Goal: Task Accomplishment & Management: Complete application form

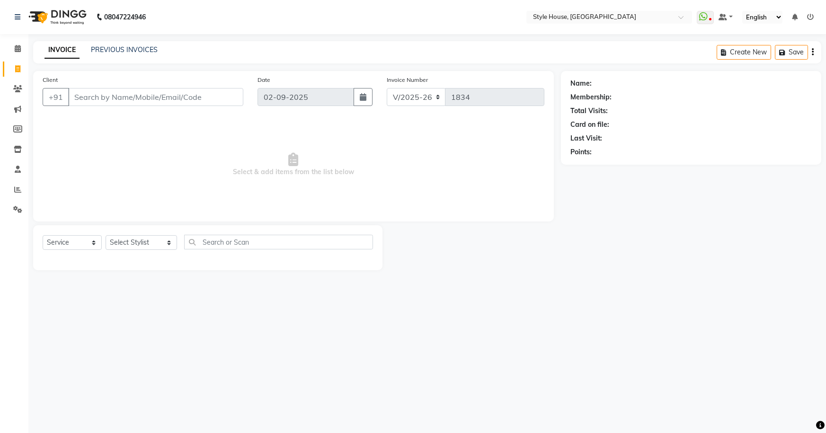
select select "4237"
select select "service"
type input "8327799473"
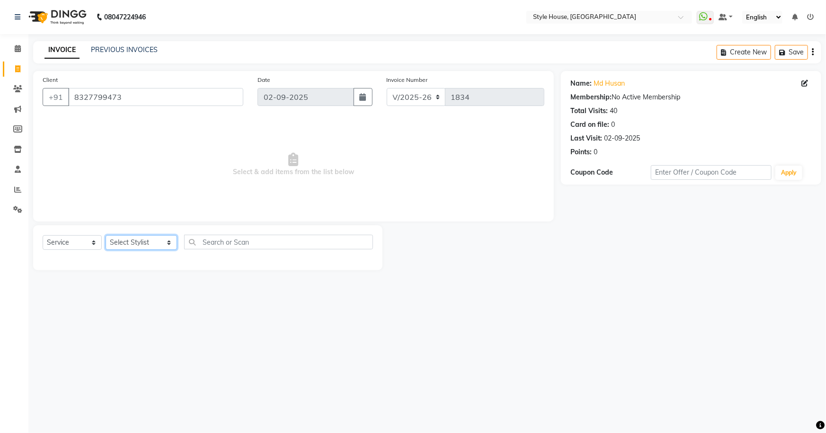
click at [129, 246] on select "Select Stylist Bipin Kumar Nayak CHINTU DAKUA Dipti Ranjan Rout(Bapi) IMRAN JEN…" at bounding box center [141, 242] width 71 height 15
click at [224, 246] on input "text" at bounding box center [278, 242] width 189 height 15
click at [136, 240] on select "Select Stylist Bipin Kumar Nayak CHINTU DAKUA Dipti Ranjan Rout(Bapi) IMRAN JEN…" at bounding box center [141, 242] width 71 height 15
select select "49165"
click at [106, 235] on select "Select Stylist Bipin Kumar Nayak CHINTU DAKUA Dipti Ranjan Rout(Bapi) IMRAN JEN…" at bounding box center [141, 242] width 71 height 15
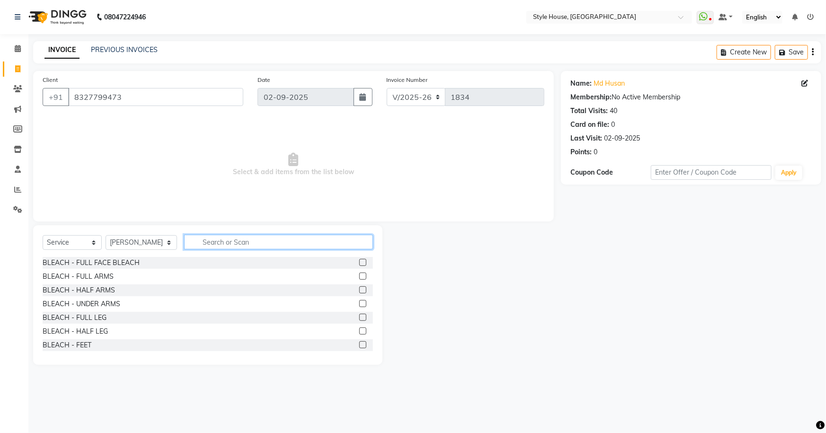
click at [227, 238] on input "text" at bounding box center [278, 242] width 189 height 15
type input "HAIR CUT"
click at [359, 317] on label at bounding box center [362, 317] width 7 height 7
click at [359, 317] on input "checkbox" at bounding box center [362, 318] width 6 height 6
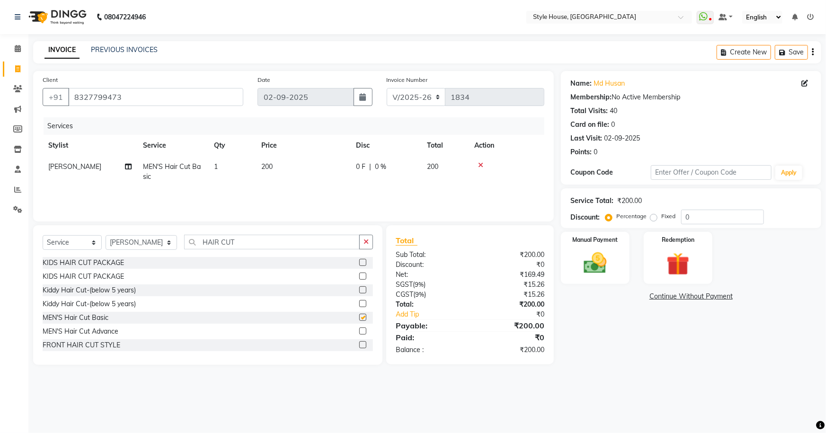
checkbox input "false"
click at [362, 240] on button "button" at bounding box center [366, 242] width 14 height 15
click at [600, 259] on img at bounding box center [595, 262] width 39 height 27
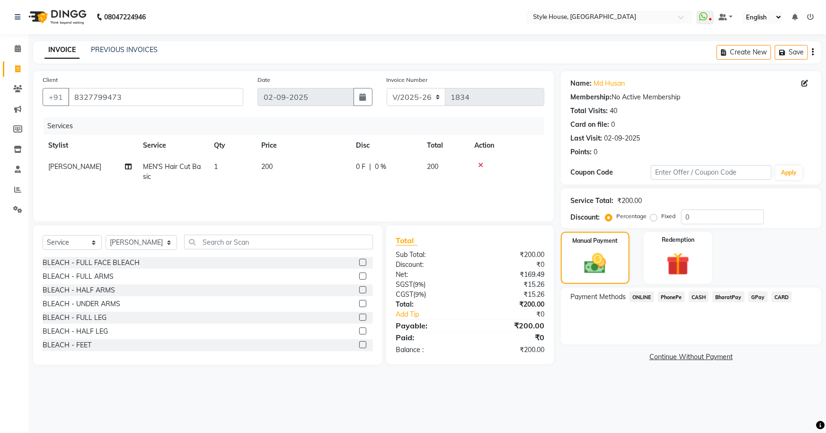
click at [665, 296] on span "PhonePe" at bounding box center [671, 297] width 27 height 11
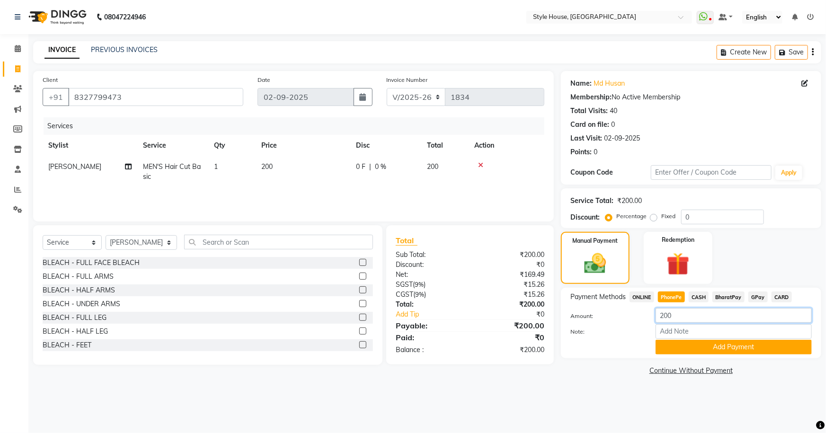
click at [677, 321] on input "200" at bounding box center [734, 315] width 156 height 15
type input "2"
type input "100"
click at [741, 349] on button "Add Payment" at bounding box center [734, 347] width 156 height 15
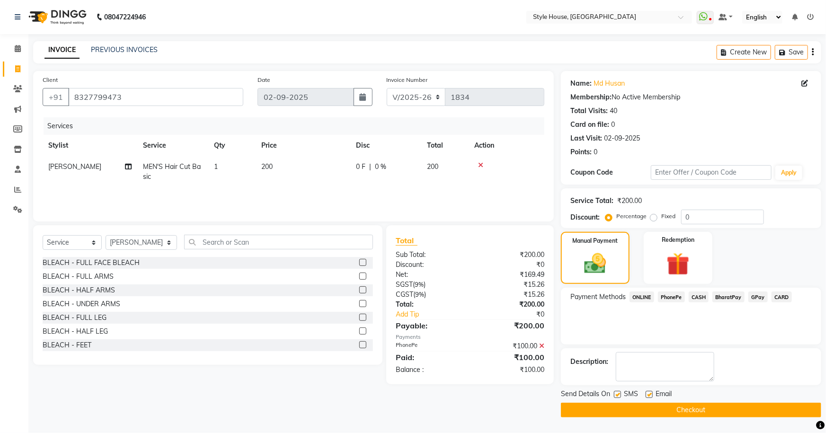
click at [697, 298] on span "CASH" at bounding box center [699, 297] width 20 height 11
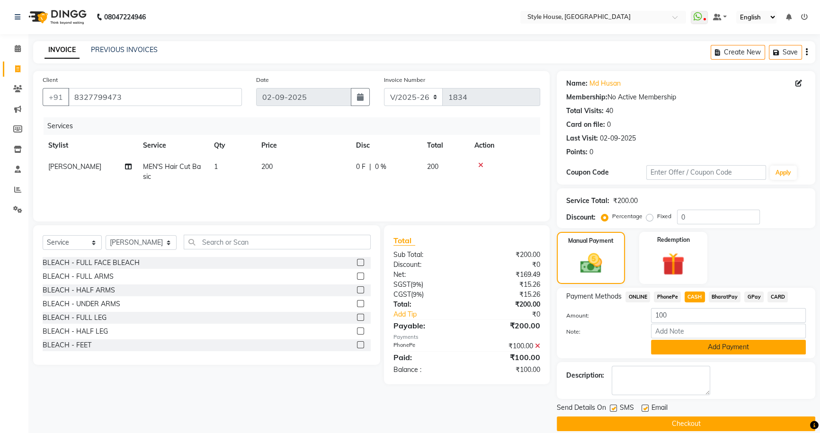
click at [732, 351] on button "Add Payment" at bounding box center [728, 347] width 155 height 15
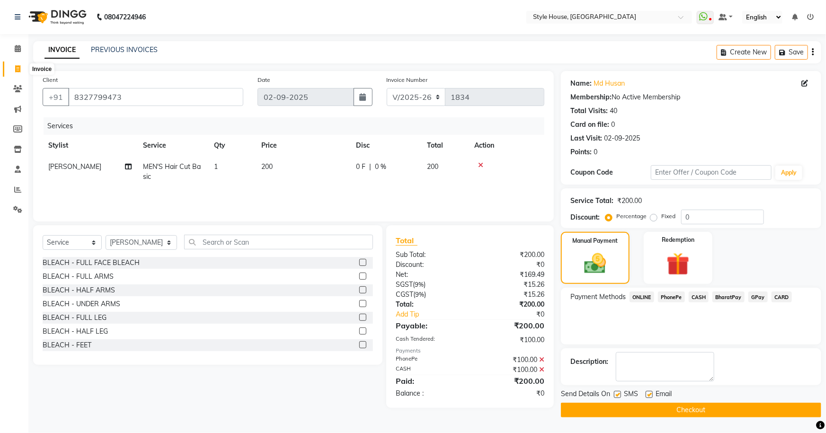
click at [16, 65] on icon at bounding box center [17, 68] width 5 height 7
select select "service"
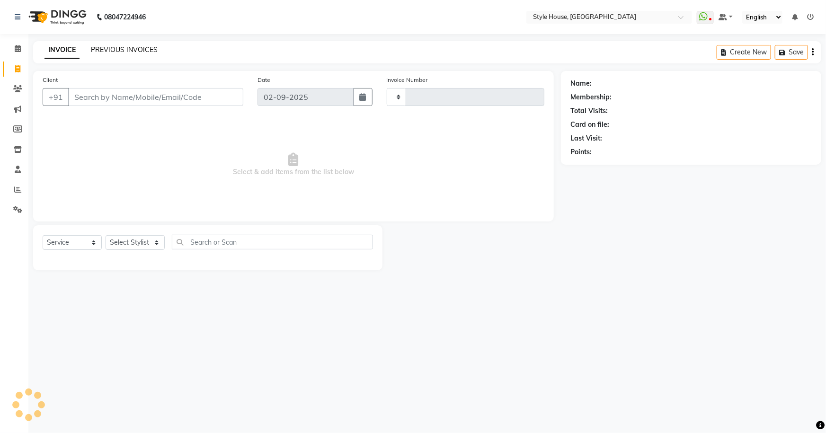
type input "1834"
select select "4237"
click at [123, 52] on link "PREVIOUS INVOICES" at bounding box center [124, 49] width 67 height 9
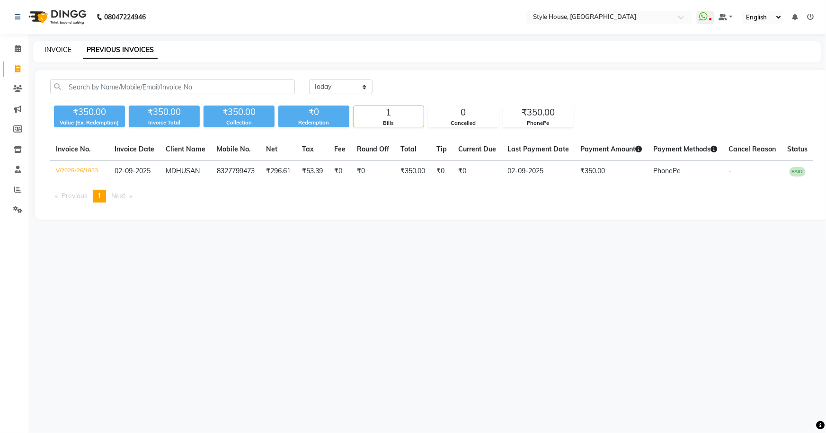
click at [49, 50] on link "INVOICE" at bounding box center [57, 49] width 27 height 9
select select "service"
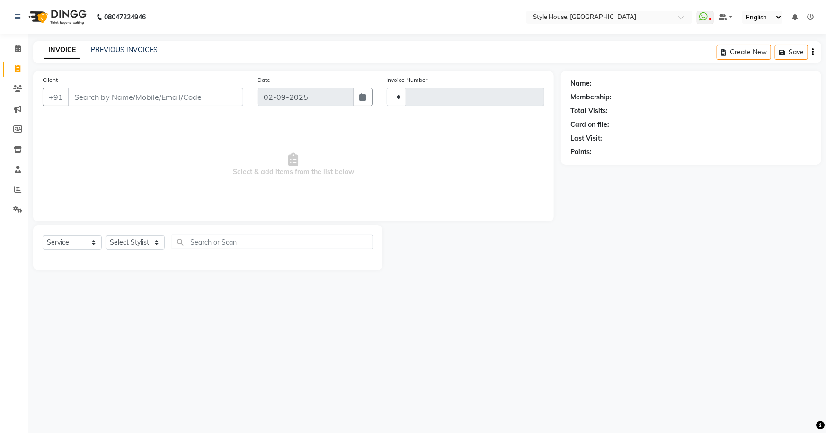
type input "1834"
select select "4237"
click at [173, 97] on input "Client" at bounding box center [155, 97] width 175 height 18
click at [173, 95] on input "Client" at bounding box center [155, 97] width 175 height 18
paste input "9439092628"
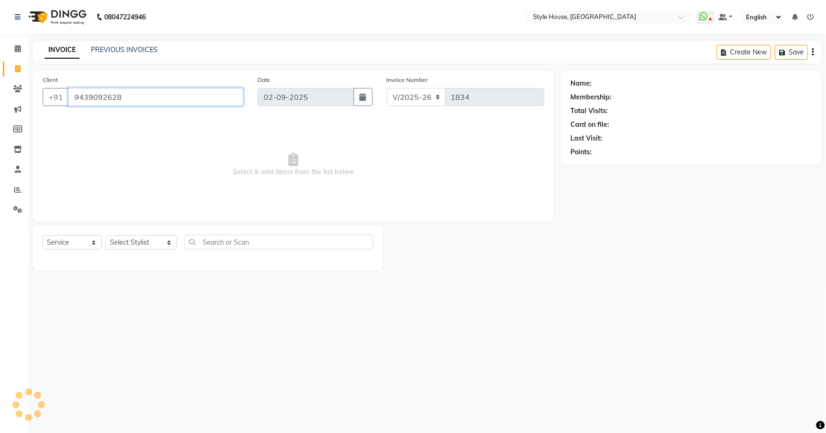
type input "9439092628"
select select "1: Object"
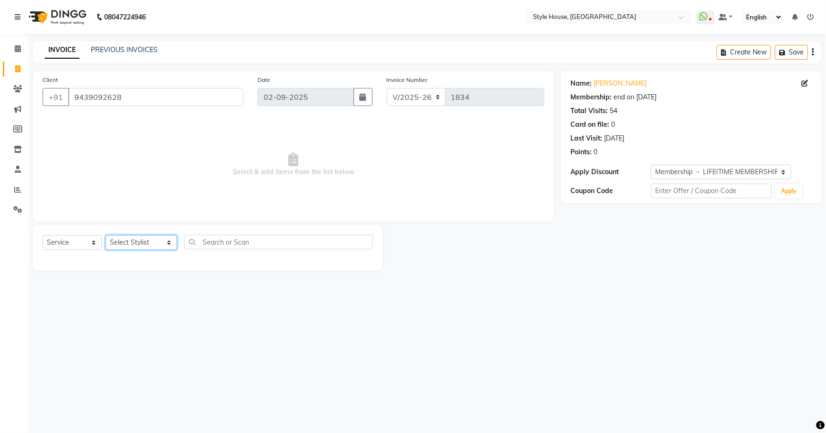
click at [149, 247] on select "Select Stylist Bipin Kumar Nayak CHINTU DAKUA Dipti Ranjan Rout(Bapi) IMRAN JEN…" at bounding box center [141, 242] width 71 height 15
select select "22359"
click at [106, 235] on select "Select Stylist Bipin Kumar Nayak CHINTU DAKUA Dipti Ranjan Rout(Bapi) IMRAN JEN…" at bounding box center [141, 242] width 71 height 15
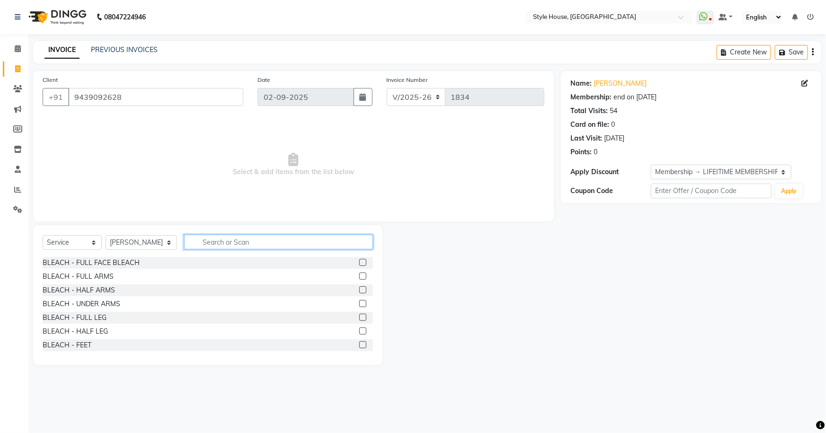
click at [198, 248] on input "text" at bounding box center [278, 242] width 189 height 15
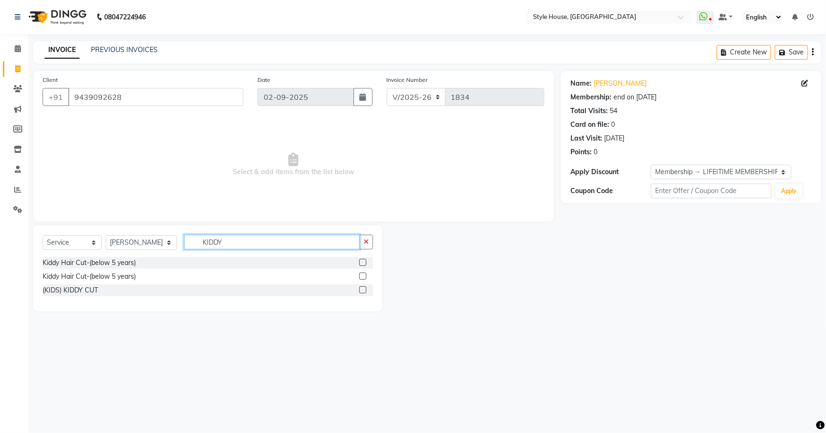
type input "KIDDY"
click at [362, 260] on label at bounding box center [362, 262] width 7 height 7
click at [362, 260] on input "checkbox" at bounding box center [362, 263] width 6 height 6
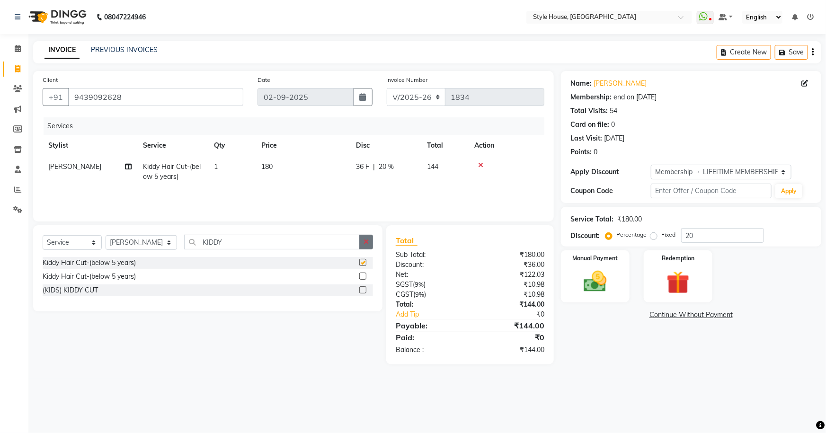
checkbox input "false"
click at [369, 244] on button "button" at bounding box center [366, 242] width 14 height 15
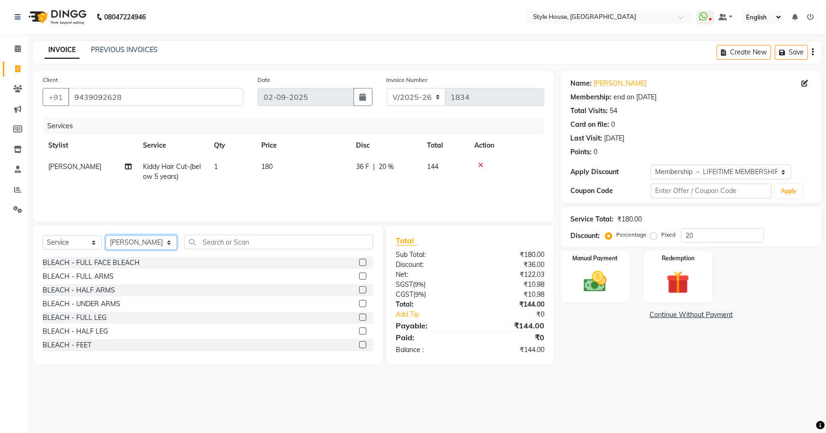
click at [158, 244] on select "Select Stylist Bipin Kumar Nayak CHINTU DAKUA Dipti Ranjan Rout(Bapi) IMRAN JEN…" at bounding box center [141, 242] width 71 height 15
select select "22368"
click at [106, 235] on select "Select Stylist Bipin Kumar Nayak CHINTU DAKUA Dipti Ranjan Rout(Bapi) IMRAN JEN…" at bounding box center [141, 242] width 71 height 15
click at [240, 247] on input "text" at bounding box center [278, 242] width 189 height 15
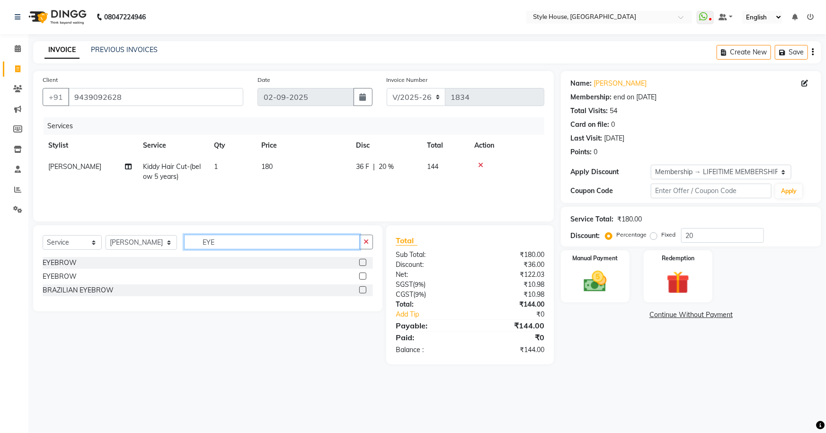
type input "EYE"
click at [361, 260] on label at bounding box center [362, 262] width 7 height 7
click at [361, 260] on input "checkbox" at bounding box center [362, 263] width 6 height 6
checkbox input "true"
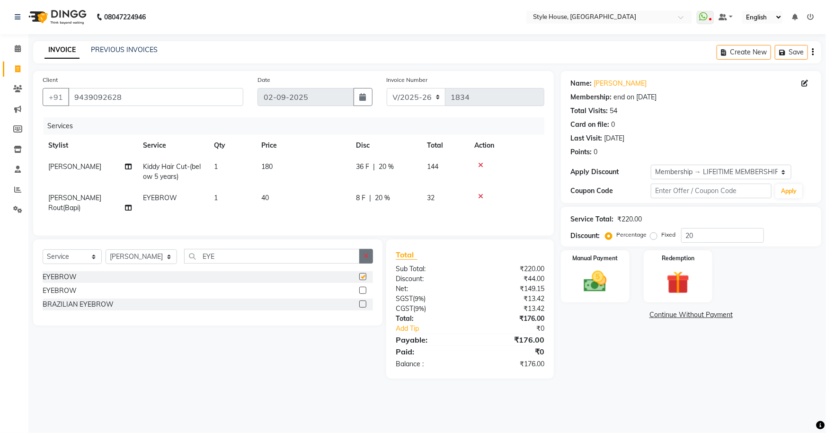
click at [365, 253] on icon "button" at bounding box center [366, 256] width 5 height 7
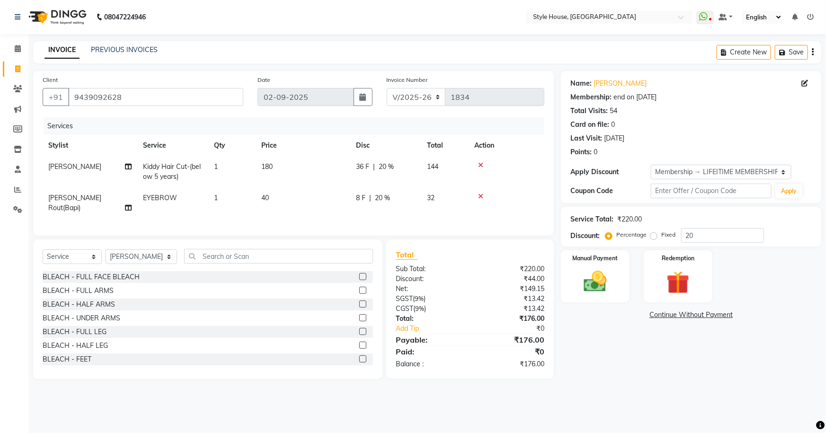
click at [300, 168] on td "180" at bounding box center [303, 171] width 95 height 31
select select "22359"
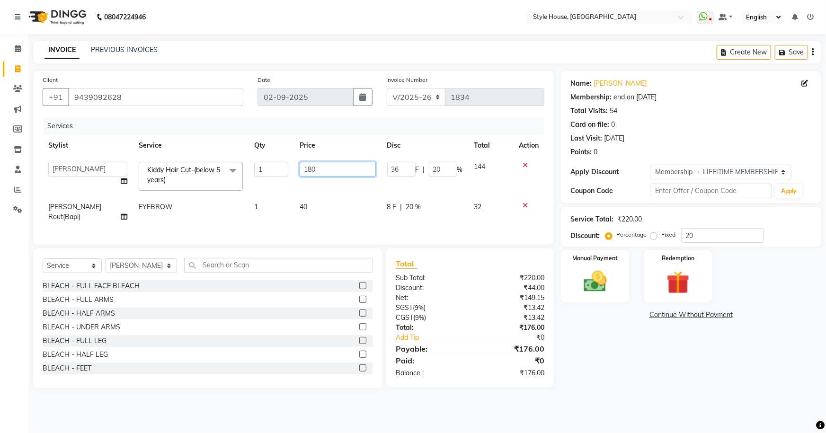
click at [338, 173] on input "180" at bounding box center [338, 169] width 76 height 15
type input "1"
type input "250"
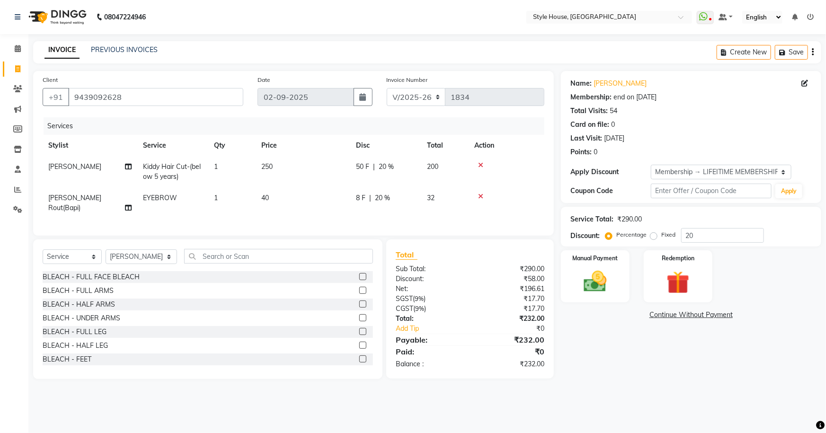
click at [670, 425] on div "08047224946 Select Location × Style House, Jk Road WhatsApp Status ✕ Status: Di…" at bounding box center [413, 216] width 826 height 433
click at [592, 286] on img at bounding box center [595, 281] width 39 height 27
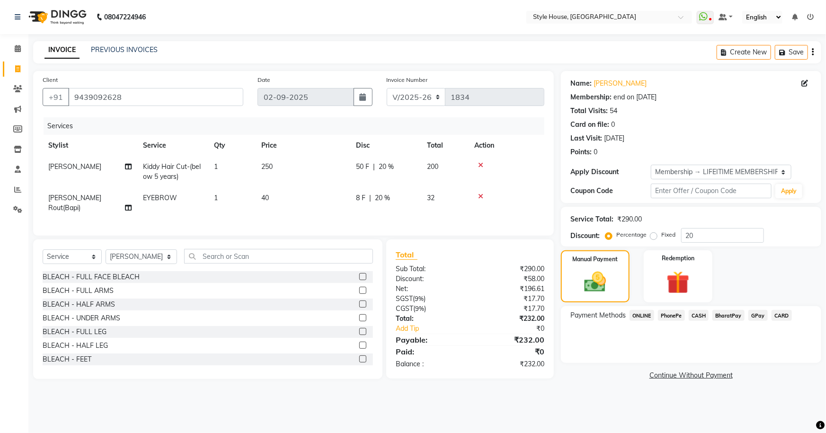
click at [670, 315] on span "PhonePe" at bounding box center [671, 315] width 27 height 11
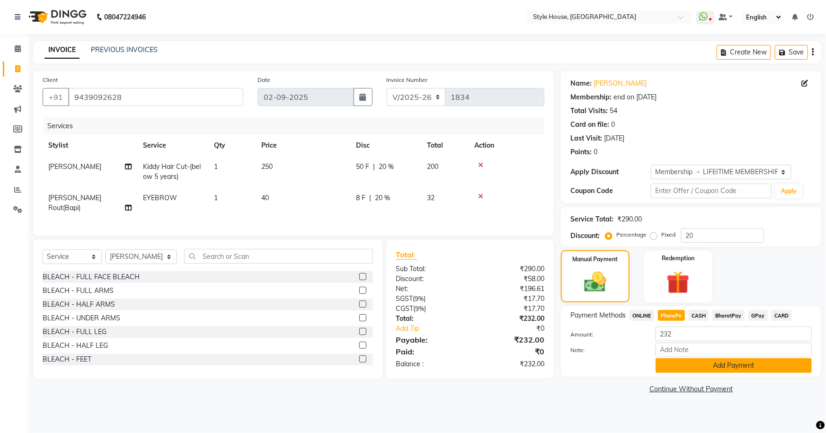
click at [697, 364] on button "Add Payment" at bounding box center [734, 365] width 156 height 15
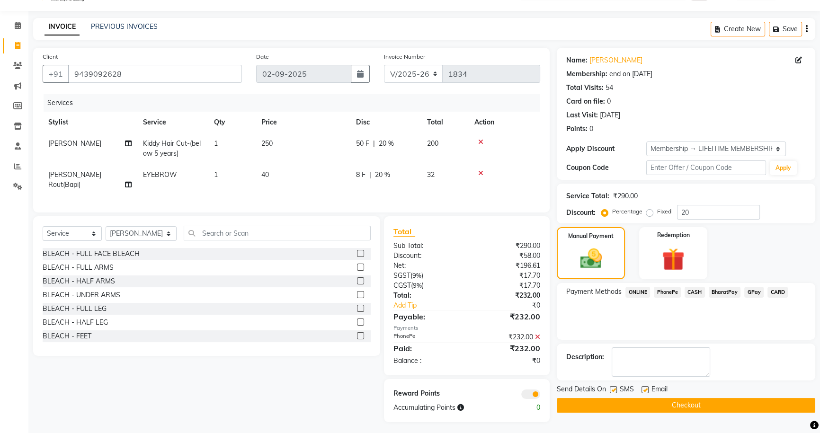
scroll to position [24, 0]
click at [666, 402] on button "Checkout" at bounding box center [686, 405] width 258 height 15
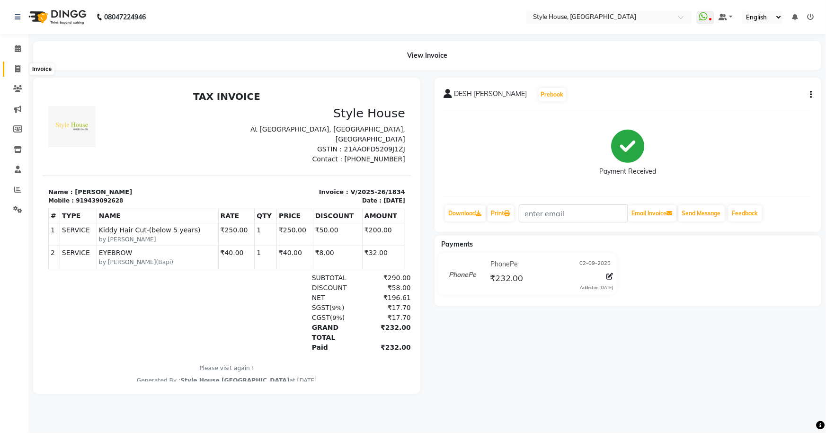
click at [19, 70] on icon at bounding box center [17, 68] width 5 height 7
select select "service"
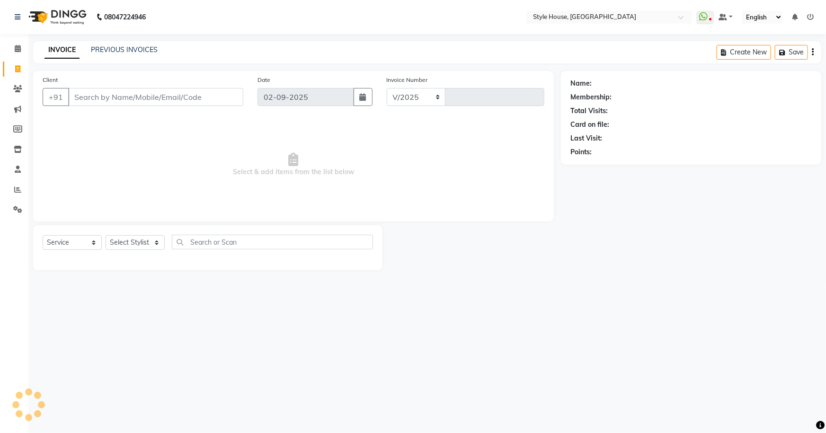
select select "4237"
type input "1835"
click at [19, 49] on icon at bounding box center [18, 48] width 6 height 7
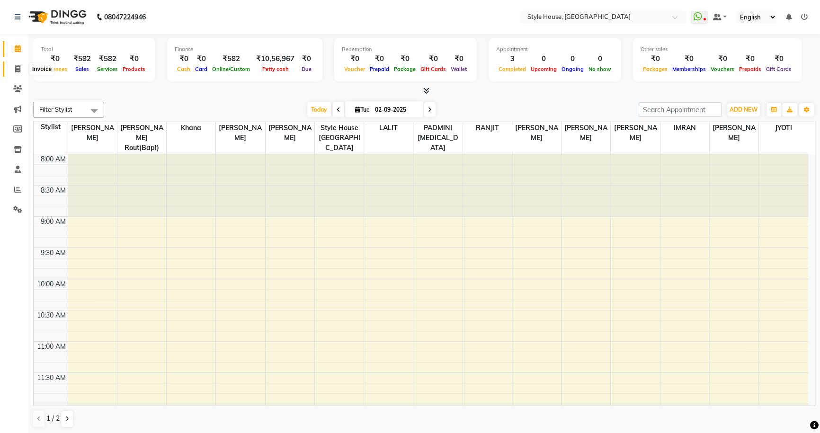
click at [15, 66] on icon at bounding box center [17, 68] width 5 height 7
select select "service"
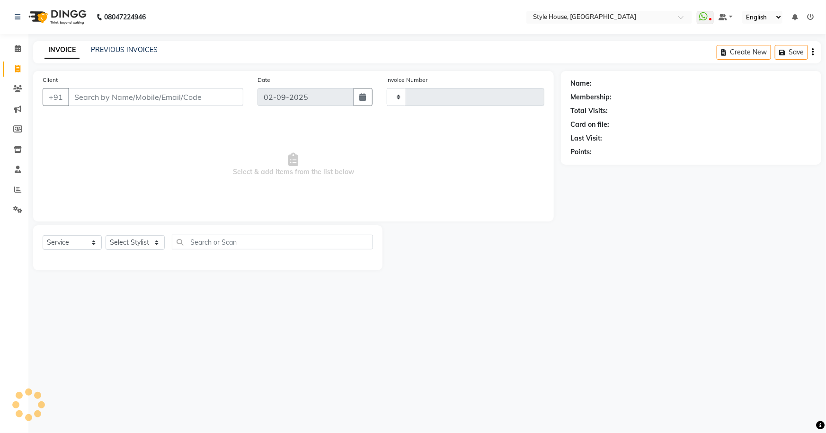
type input "1835"
select select "4237"
click at [107, 48] on link "PREVIOUS INVOICES" at bounding box center [124, 49] width 67 height 9
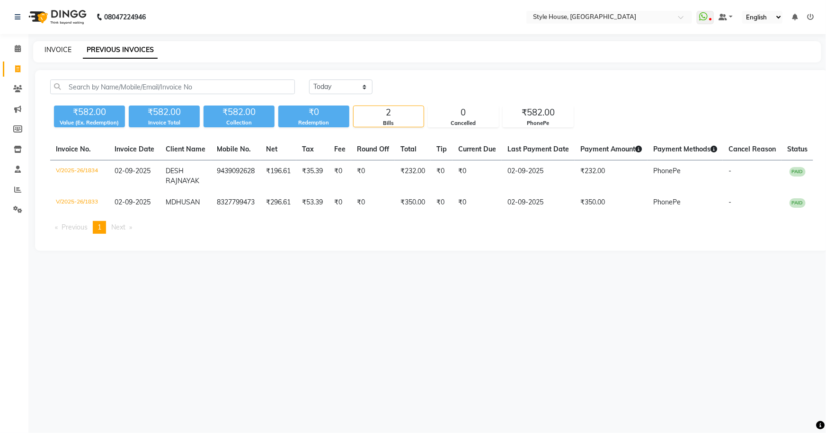
click at [58, 48] on link "INVOICE" at bounding box center [57, 49] width 27 height 9
select select "service"
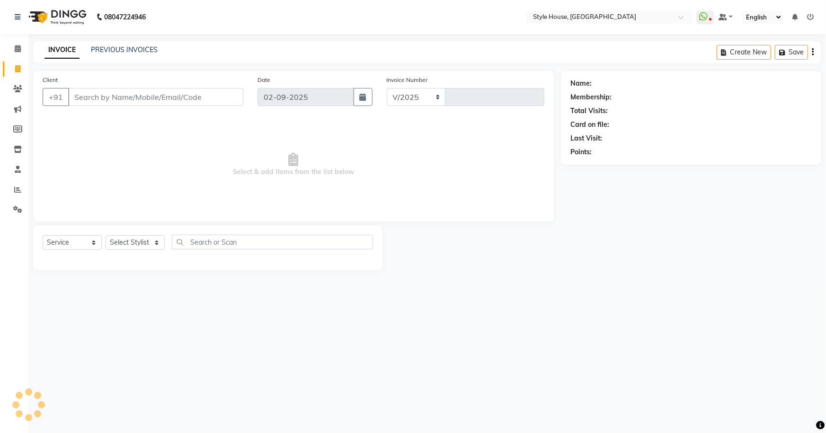
select select "4237"
type input "1835"
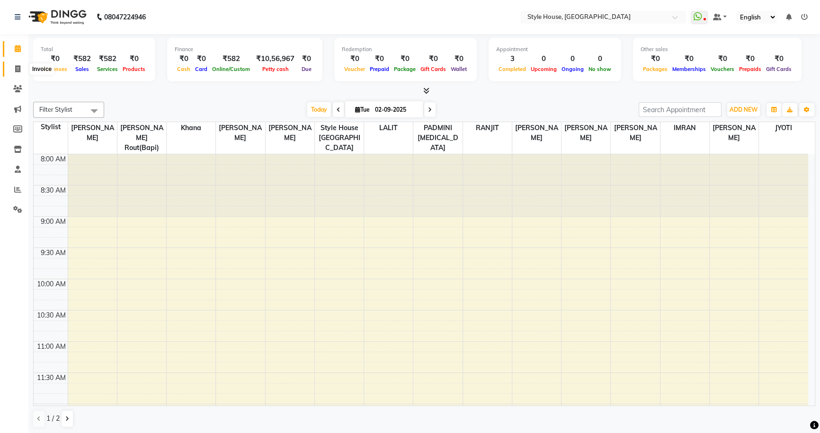
click at [17, 66] on icon at bounding box center [17, 68] width 5 height 7
select select "4237"
select select "service"
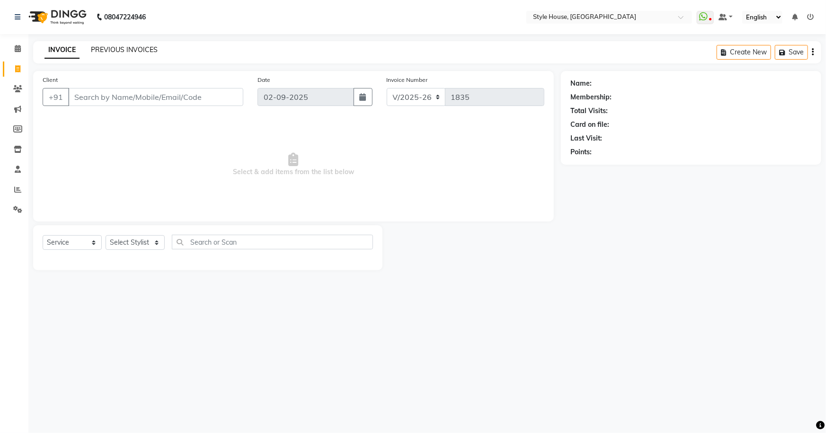
click at [110, 48] on link "PREVIOUS INVOICES" at bounding box center [124, 49] width 67 height 9
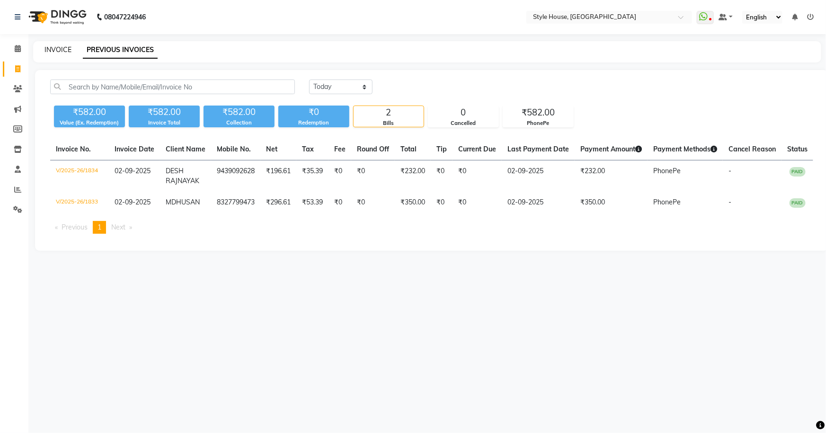
click at [57, 47] on link "INVOICE" at bounding box center [57, 49] width 27 height 9
select select "service"
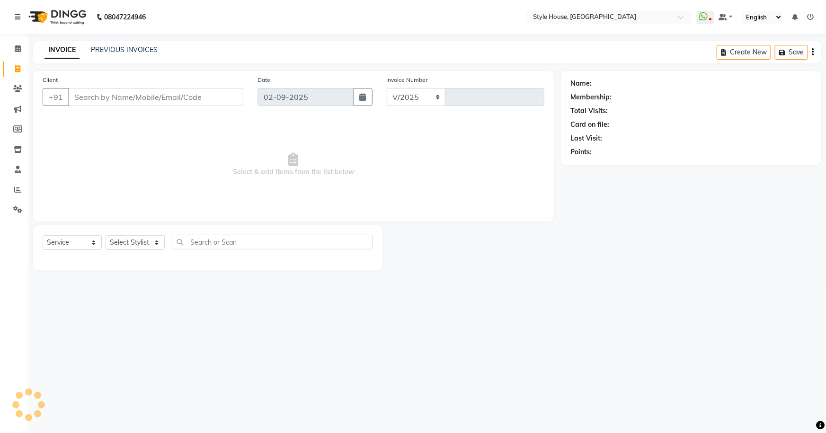
select select "4237"
type input "1835"
click at [706, 14] on icon at bounding box center [703, 16] width 9 height 9
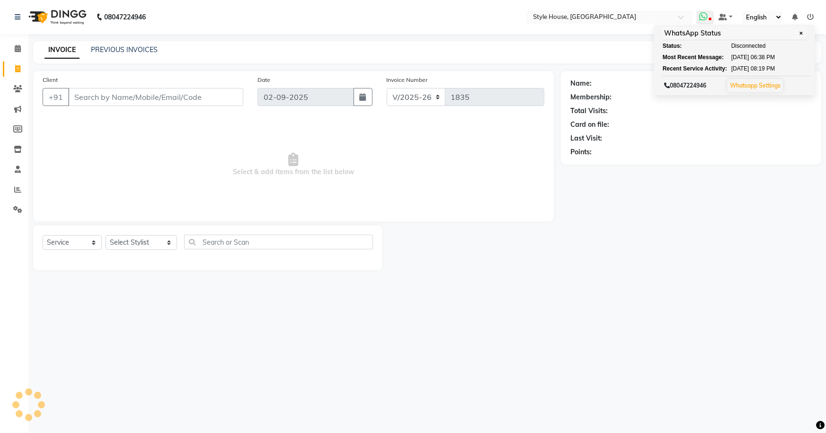
click at [706, 14] on icon at bounding box center [703, 16] width 9 height 9
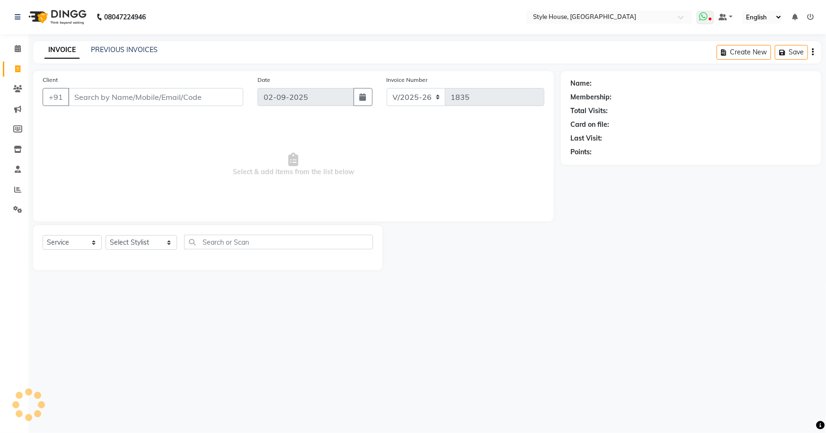
click at [706, 14] on icon at bounding box center [703, 16] width 9 height 9
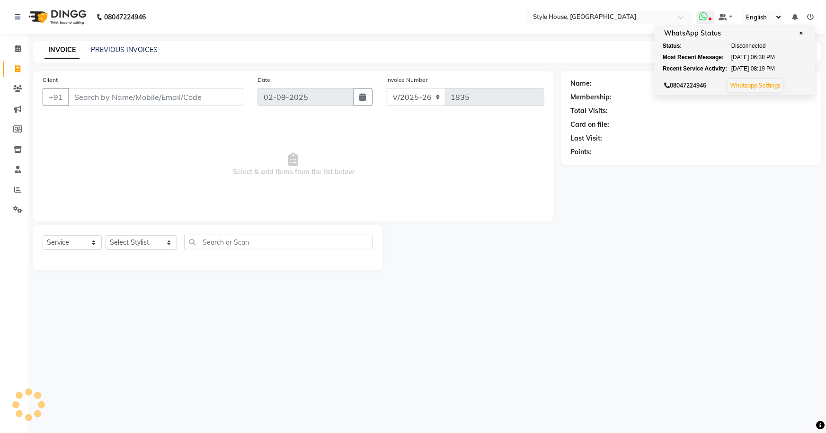
click at [706, 14] on icon at bounding box center [703, 16] width 9 height 9
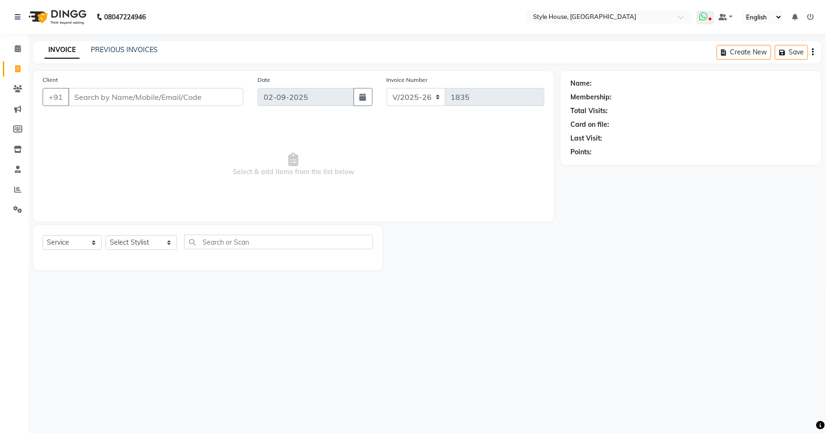
click at [706, 13] on icon at bounding box center [703, 16] width 9 height 9
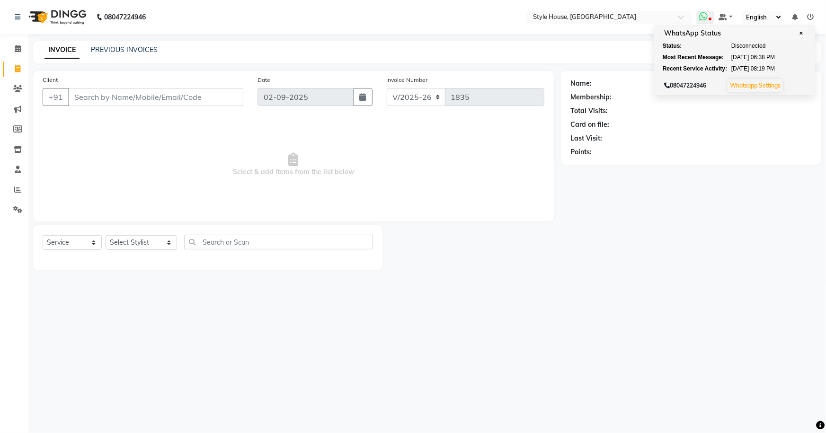
click at [705, 14] on icon at bounding box center [703, 16] width 9 height 9
